Goal: Task Accomplishment & Management: Complete application form

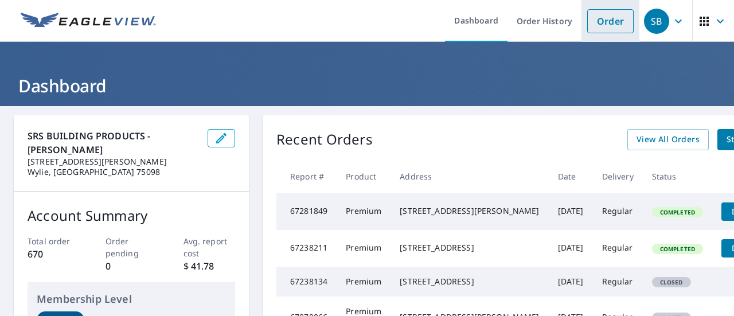
click at [595, 20] on link "Order" at bounding box center [610, 21] width 46 height 24
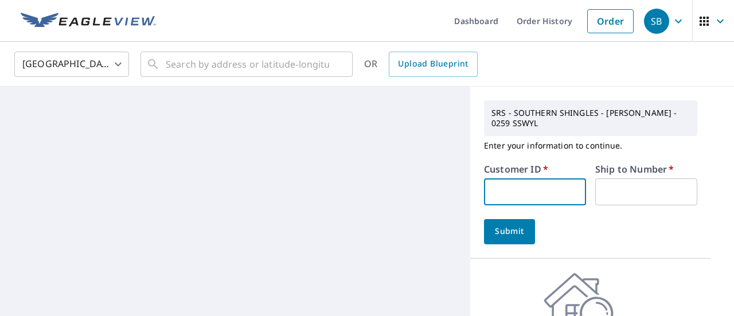
click at [507, 178] on input "text" at bounding box center [535, 191] width 102 height 27
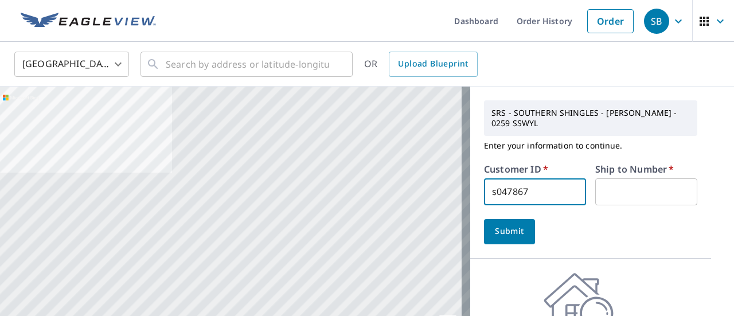
type input "s047867"
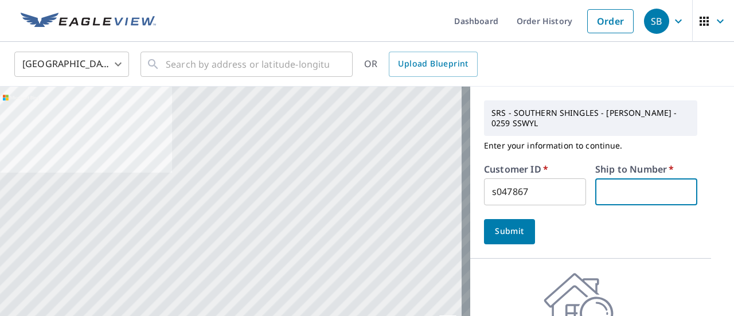
click at [636, 194] on form "Customer ID   * s047867 ​ Ship to Number   * ​ Submit" at bounding box center [590, 205] width 213 height 80
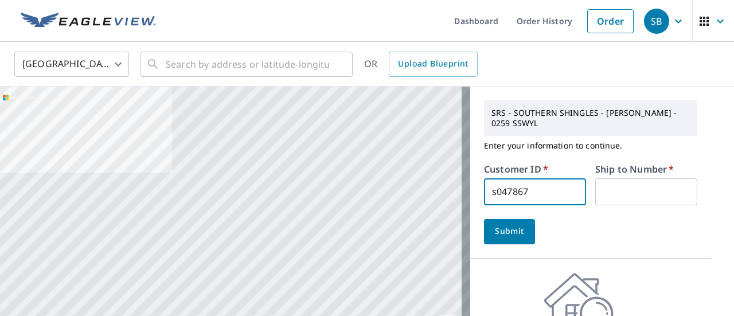
click at [531, 184] on input "s047867" at bounding box center [535, 191] width 102 height 27
click at [619, 202] on form "Customer ID   * s047867 ​ Ship to Number   * ​ Submit" at bounding box center [590, 205] width 213 height 80
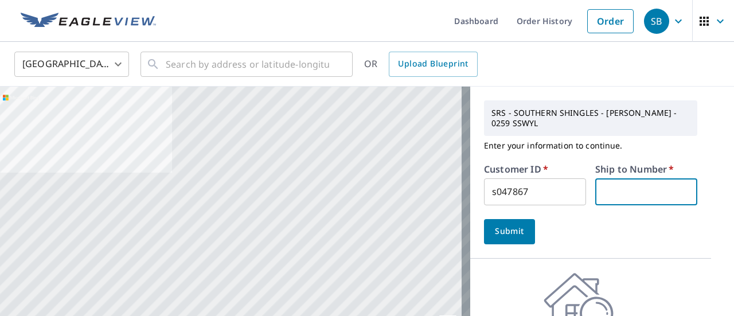
click at [624, 178] on input "text" at bounding box center [646, 191] width 102 height 27
type input "1"
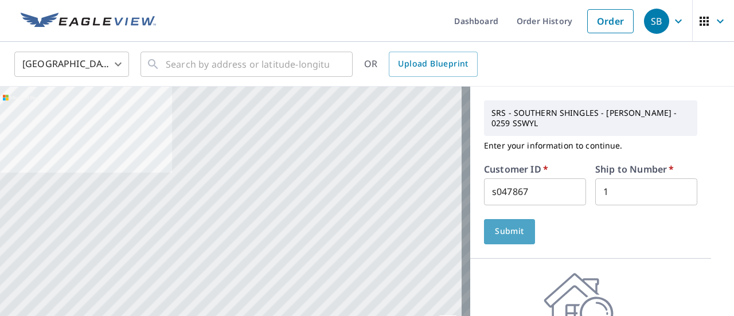
click at [512, 219] on button "Submit" at bounding box center [509, 231] width 51 height 25
click at [267, 67] on input "text" at bounding box center [247, 64] width 163 height 32
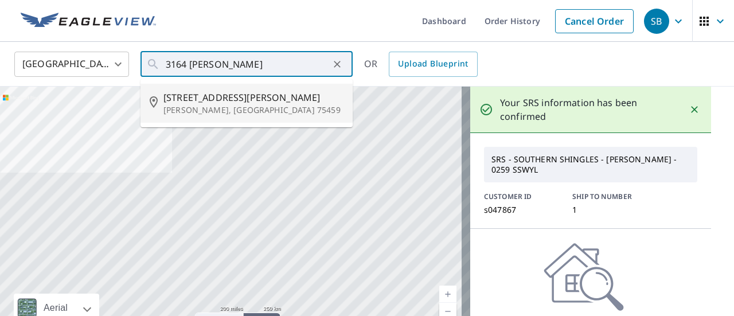
type input "[STREET_ADDRESS][PERSON_NAME][PERSON_NAME]"
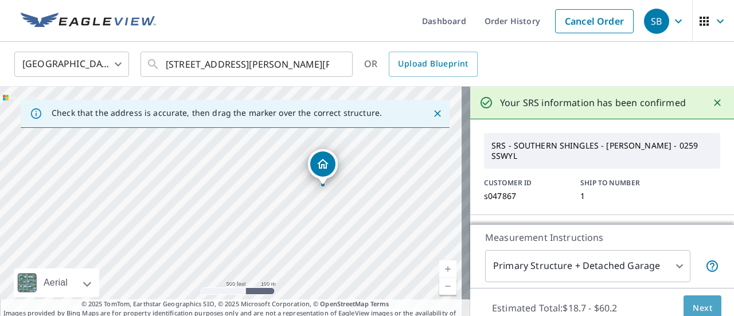
click at [693, 307] on span "Next" at bounding box center [702, 308] width 19 height 14
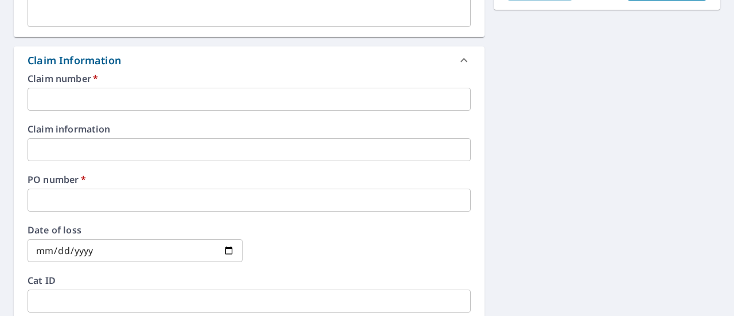
scroll to position [370, 0]
click at [108, 99] on input "text" at bounding box center [249, 99] width 443 height 23
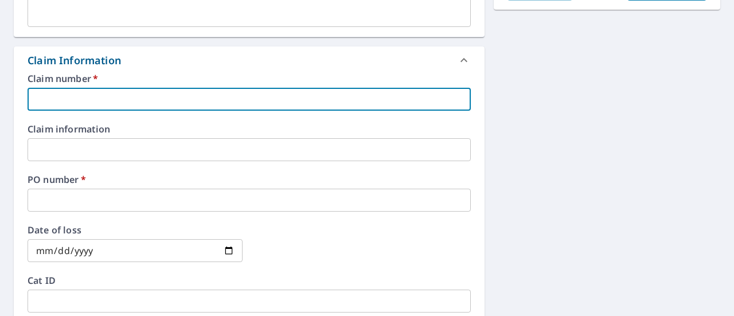
paste input "s047867"
type input "s047867"
checkbox input "true"
type input "s047867"
click at [125, 189] on input "text" at bounding box center [249, 200] width 443 height 23
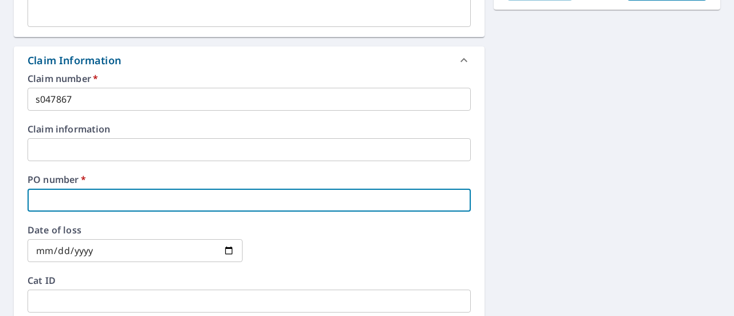
paste input "s047867"
type input "s047867"
checkbox input "true"
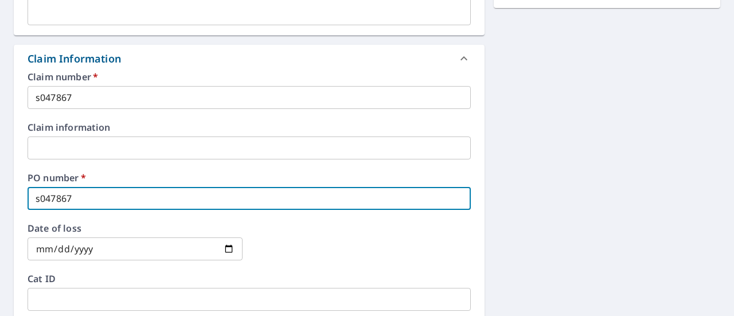
type input "s047867"
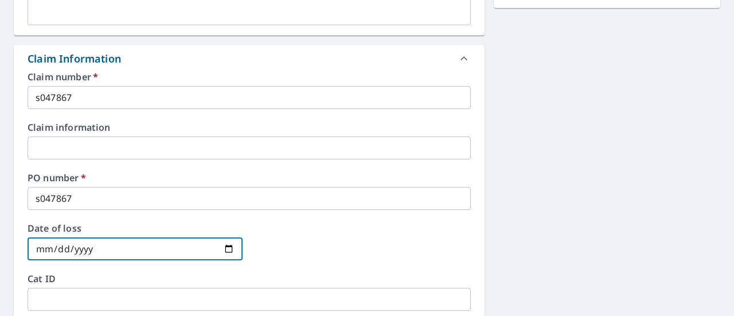
click at [219, 247] on input "date" at bounding box center [135, 248] width 215 height 23
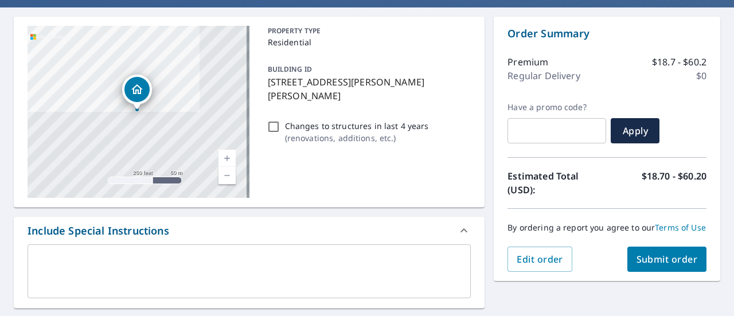
scroll to position [98, 0]
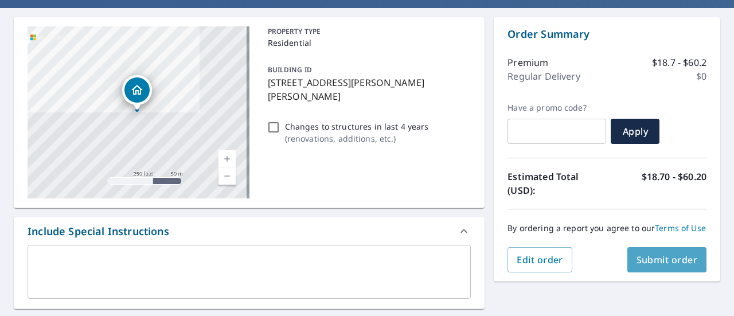
click at [668, 266] on span "Submit order" at bounding box center [666, 259] width 61 height 13
checkbox input "true"
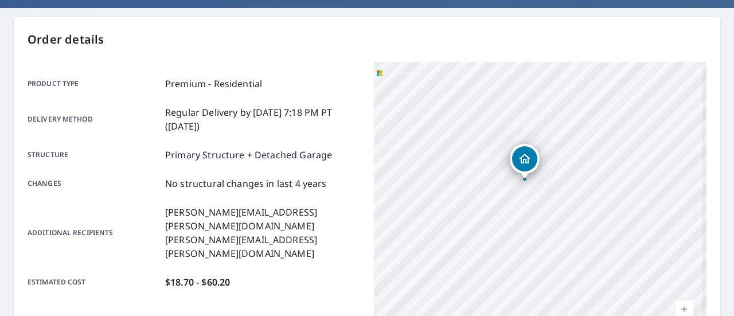
scroll to position [358, 0]
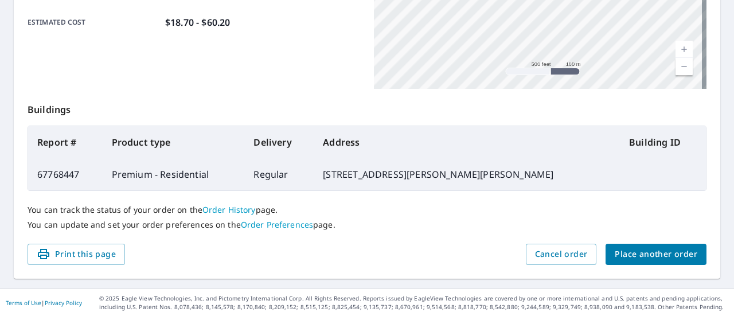
click at [638, 255] on span "Place another order" at bounding box center [656, 254] width 83 height 14
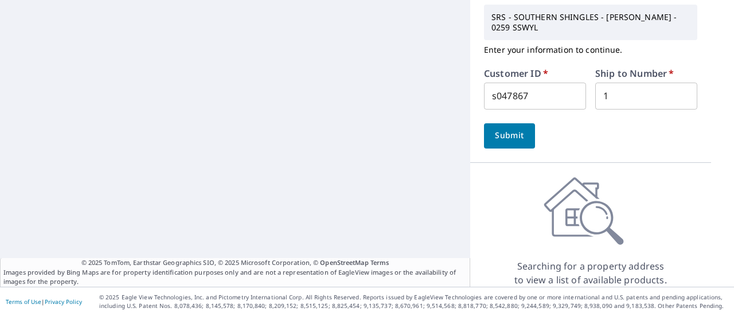
scroll to position [84, 0]
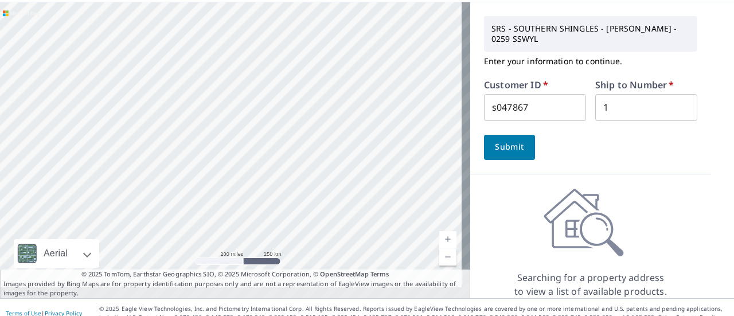
click at [514, 140] on span "Submit" at bounding box center [509, 147] width 33 height 14
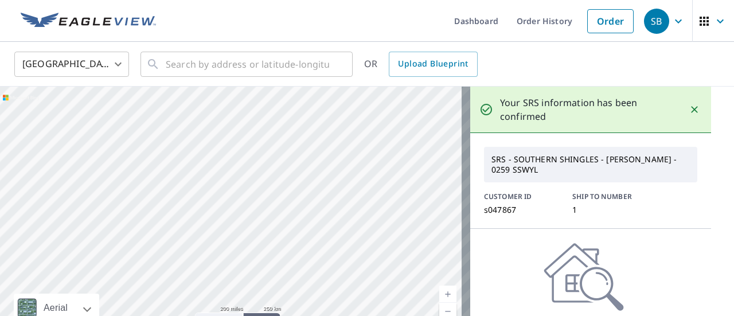
scroll to position [1, 0]
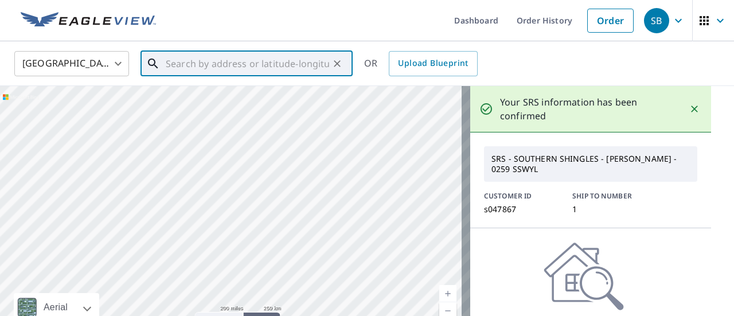
click at [230, 61] on input "text" at bounding box center [247, 64] width 163 height 32
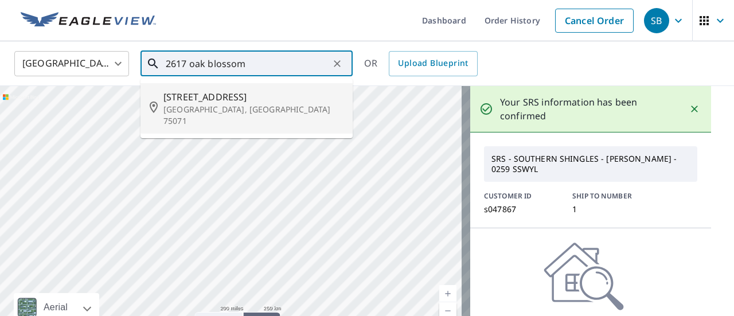
click at [220, 107] on p "[GEOGRAPHIC_DATA], [GEOGRAPHIC_DATA] 75071" at bounding box center [253, 115] width 180 height 23
type input "[STREET_ADDRESS][PERSON_NAME]"
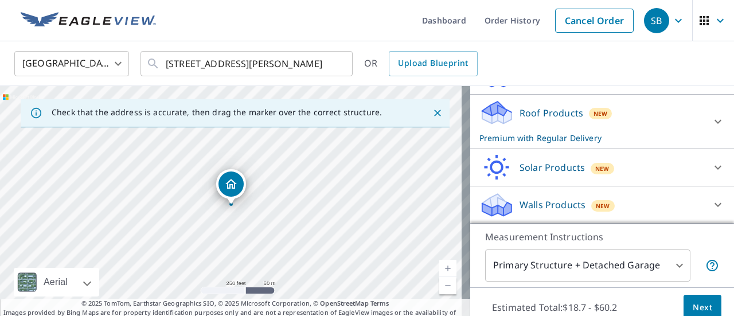
scroll to position [40, 0]
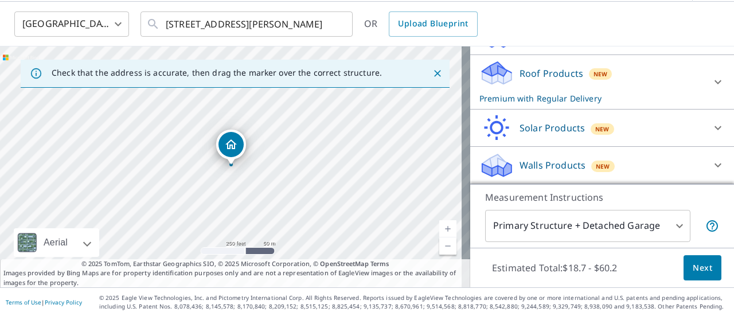
click at [693, 265] on span "Next" at bounding box center [702, 268] width 19 height 14
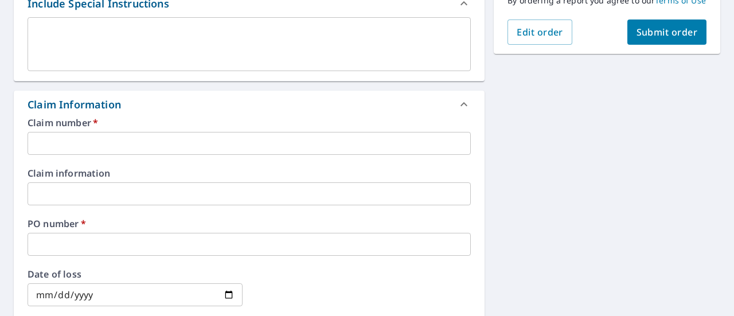
scroll to position [327, 0]
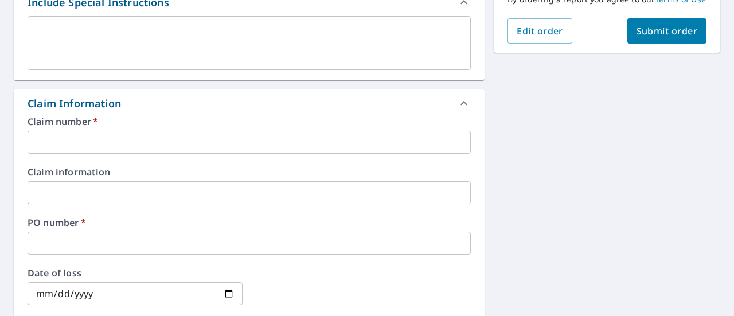
click at [245, 148] on input "text" at bounding box center [249, 142] width 443 height 23
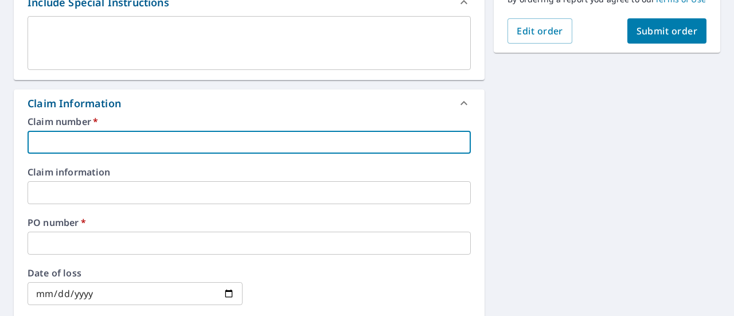
paste input "s047867"
type input "s047867"
checkbox input "true"
type input "s047867"
click at [94, 226] on label "PO number   *" at bounding box center [249, 222] width 443 height 9
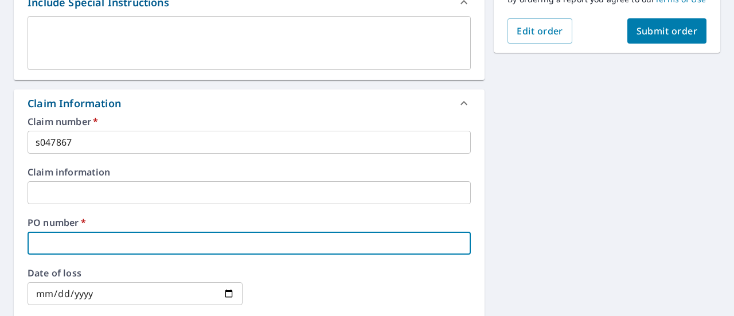
click at [86, 248] on input "text" at bounding box center [249, 243] width 443 height 23
paste input "s047867"
type input "s047867"
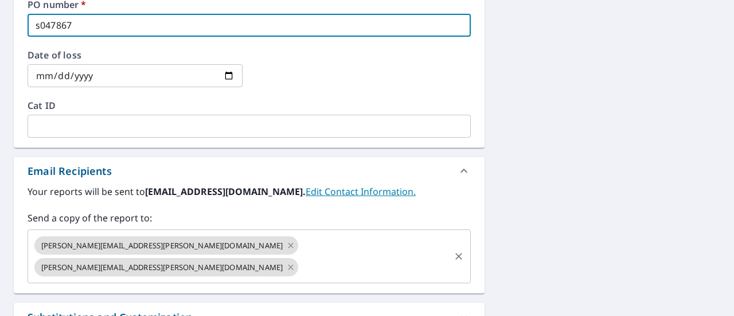
click at [286, 243] on icon at bounding box center [290, 245] width 9 height 13
checkbox input "true"
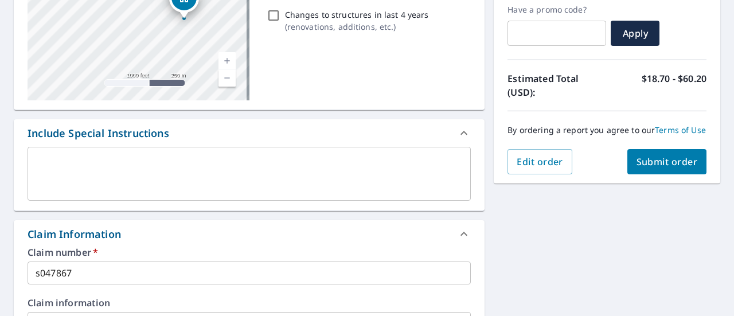
scroll to position [196, 0]
type input "s047867"
click at [663, 175] on button "Submit order" at bounding box center [667, 162] width 80 height 25
checkbox input "true"
